Goal: Information Seeking & Learning: Learn about a topic

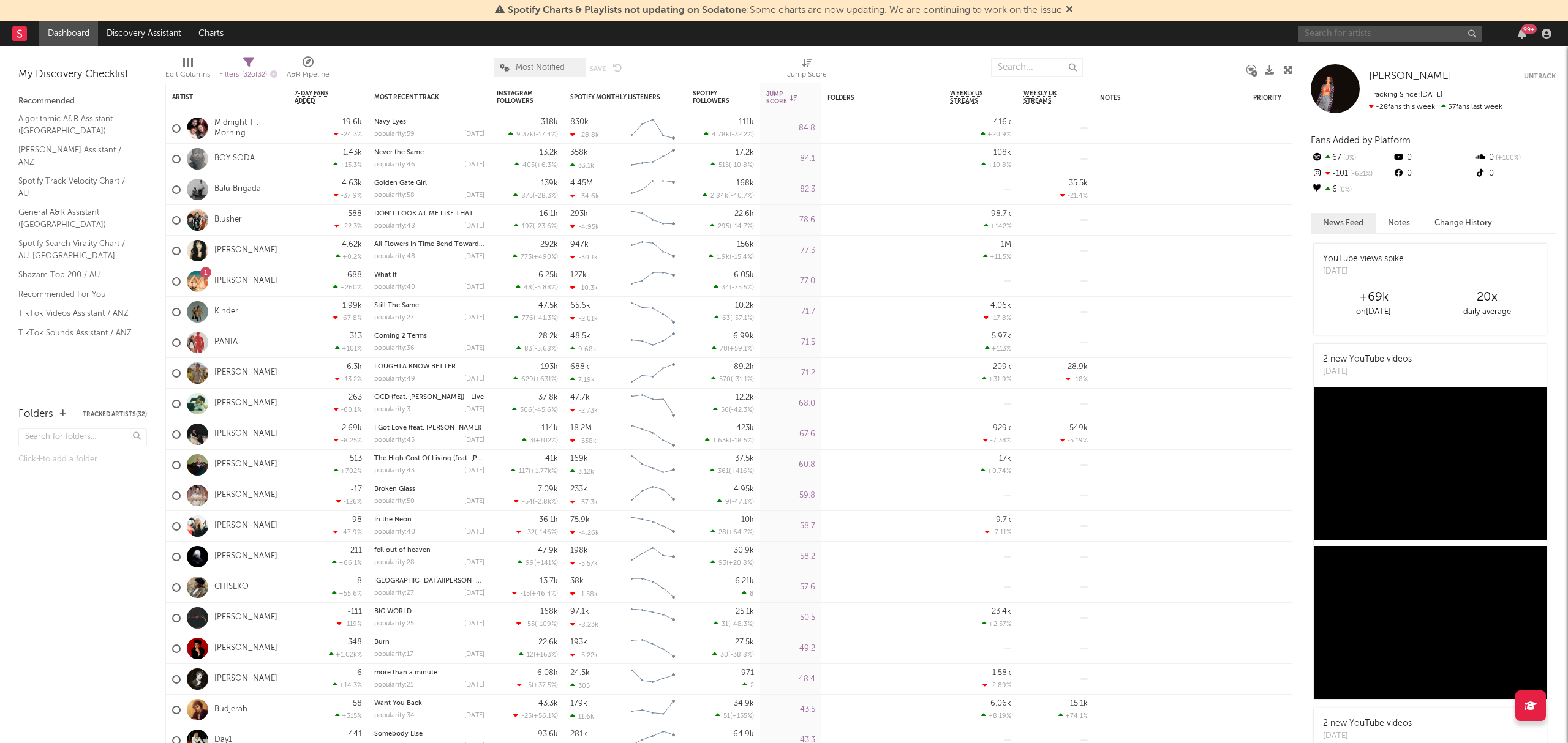
click at [1341, 30] on input "text" at bounding box center [1390, 34] width 183 height 15
type input "budjerah"
click at [1384, 67] on icon at bounding box center [1384, 68] width 7 height 7
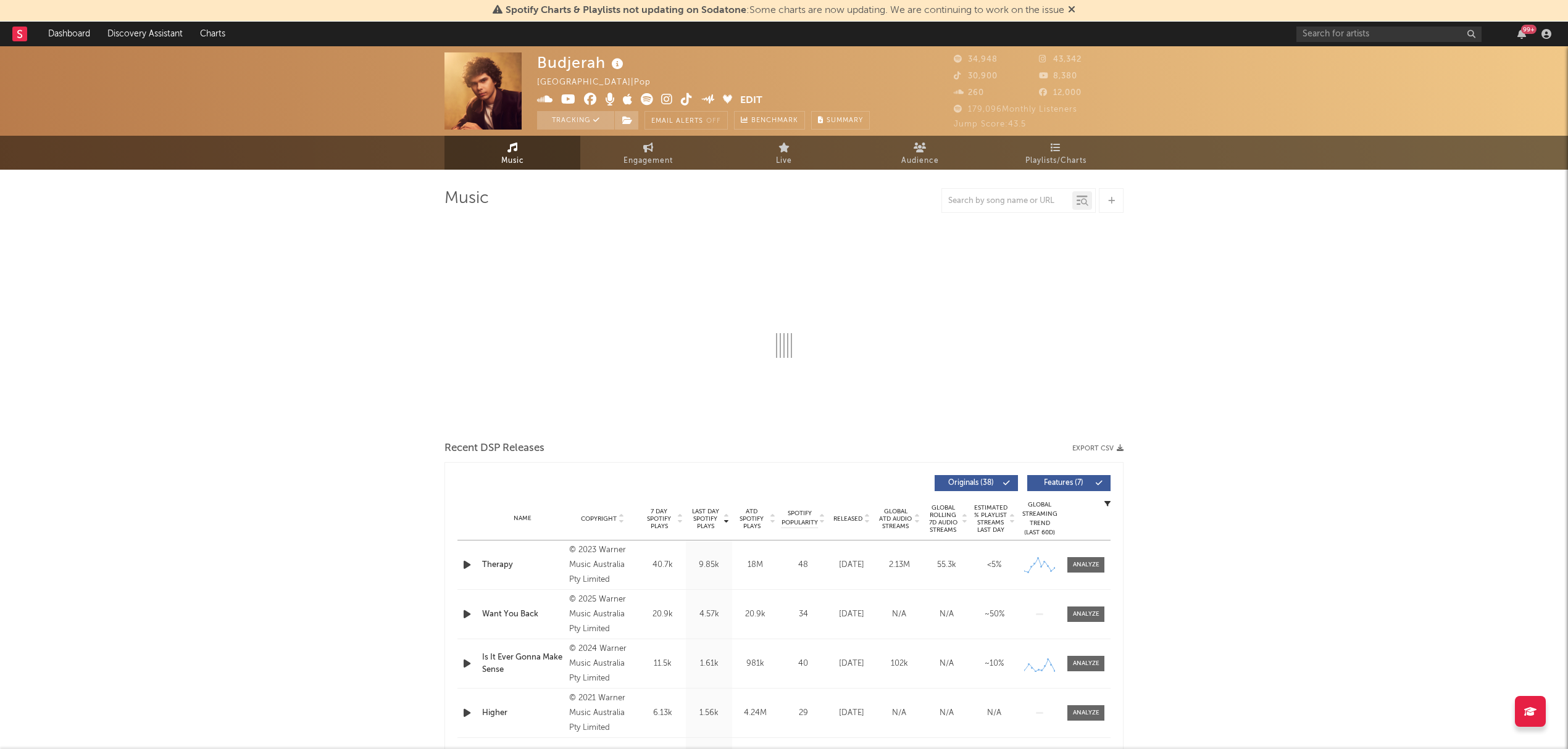
select select "6m"
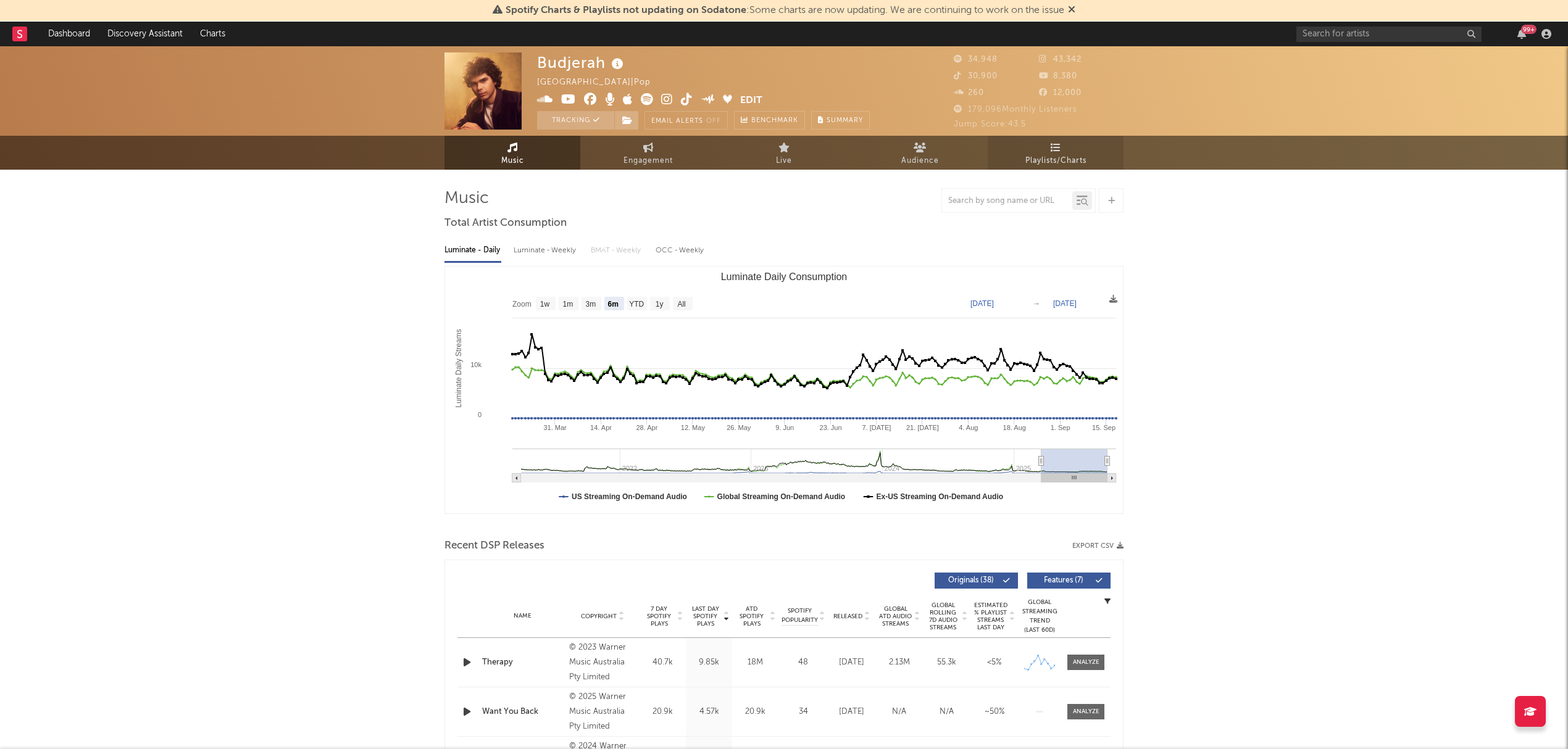
click at [1070, 158] on span "Playlists/Charts" at bounding box center [1056, 161] width 61 height 15
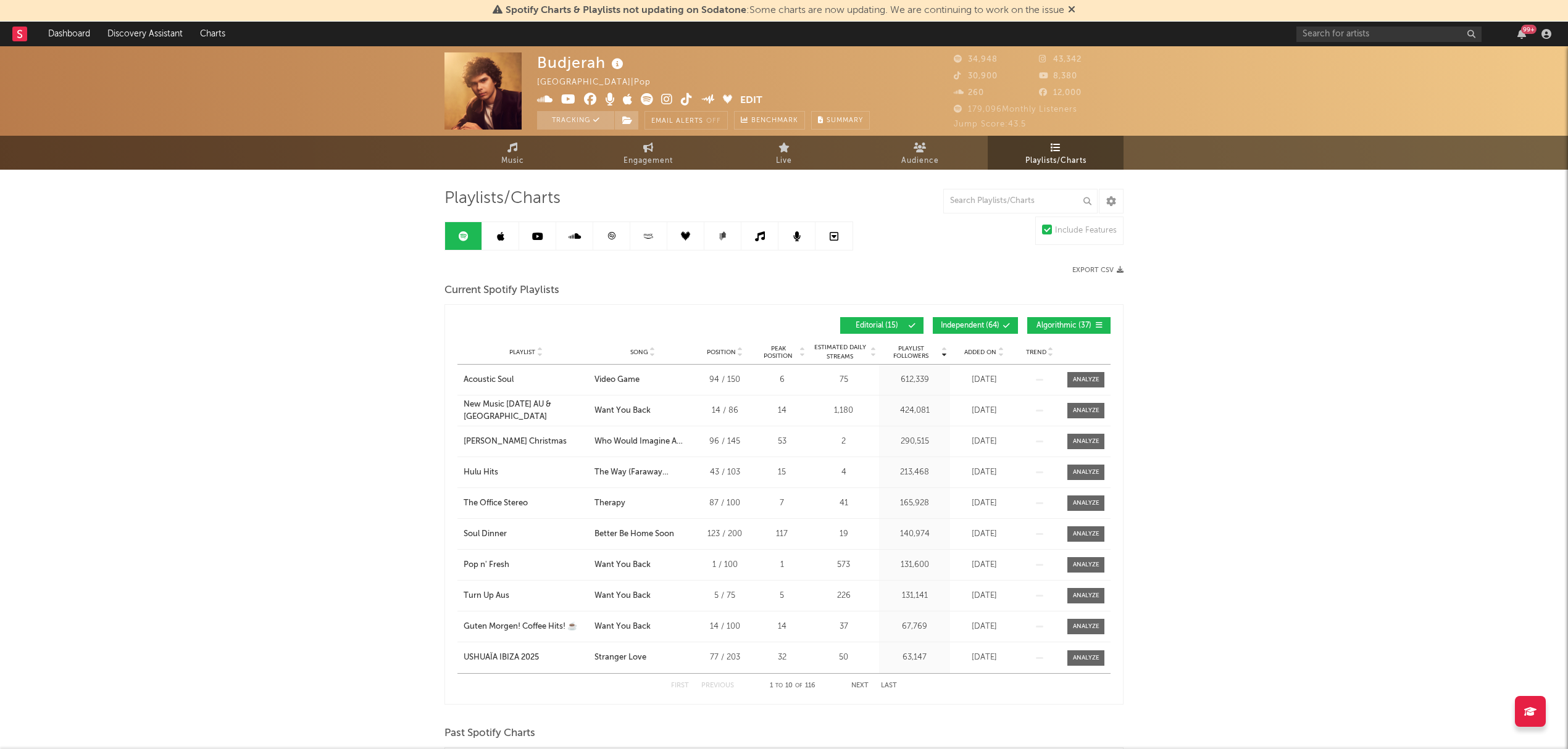
click at [994, 320] on button "Independent ( 64 )" at bounding box center [975, 326] width 85 height 17
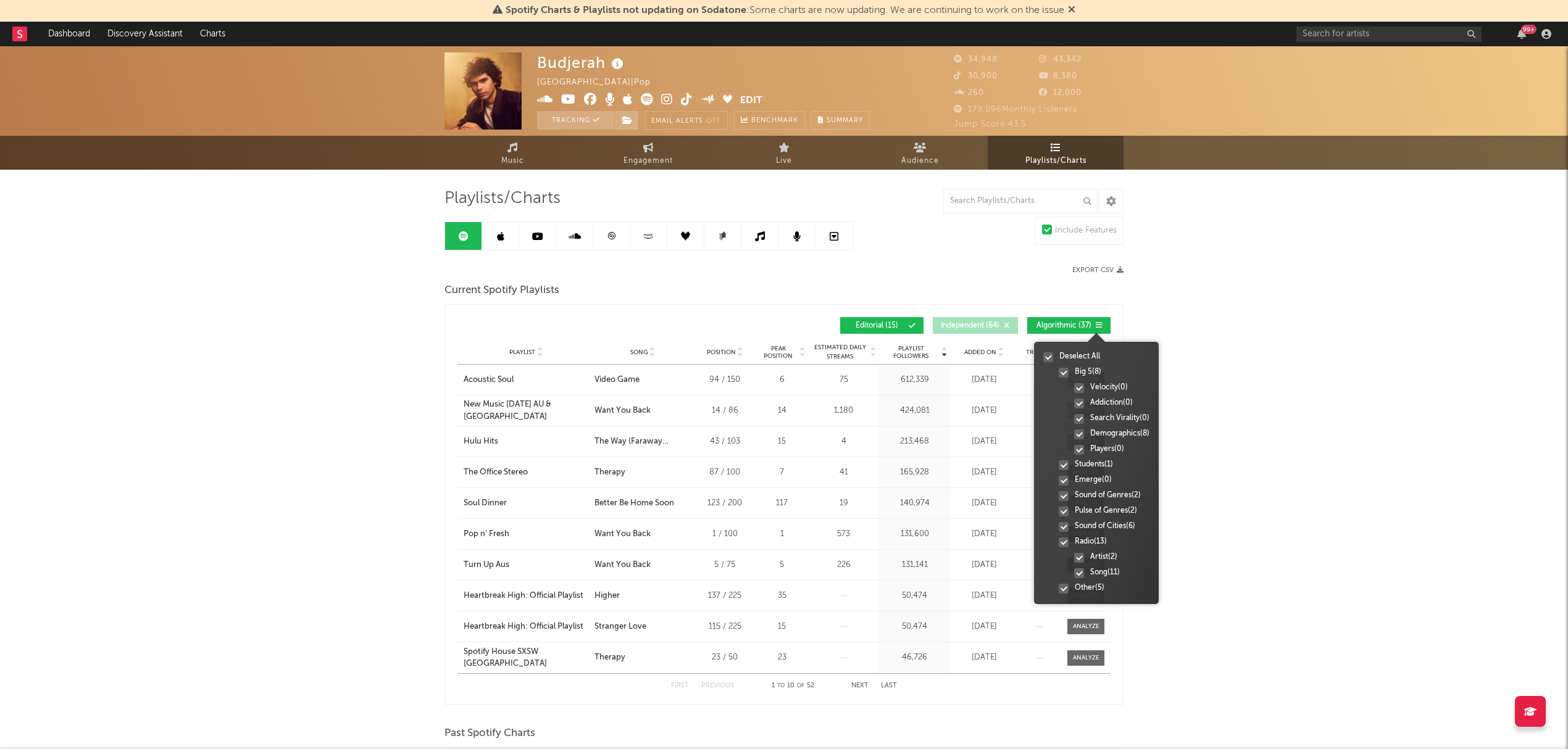
click at [1097, 323] on icon at bounding box center [1099, 325] width 7 height 7
